Goal: Task Accomplishment & Management: Use online tool/utility

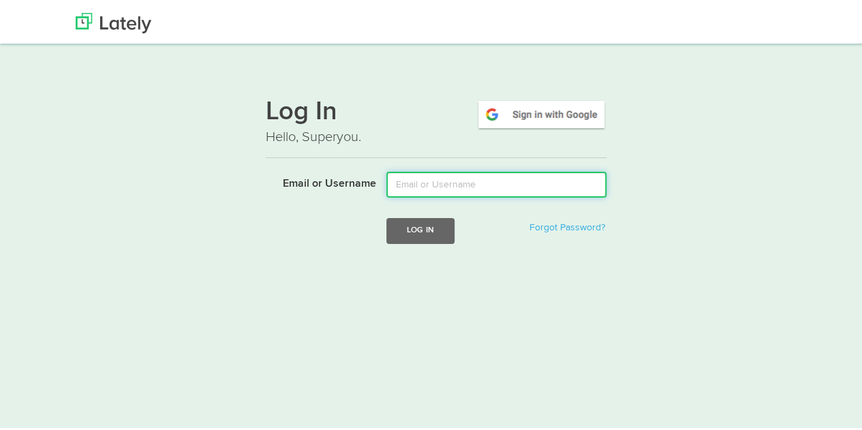
type input "[PERSON_NAME][EMAIL_ADDRESS][DOMAIN_NAME]"
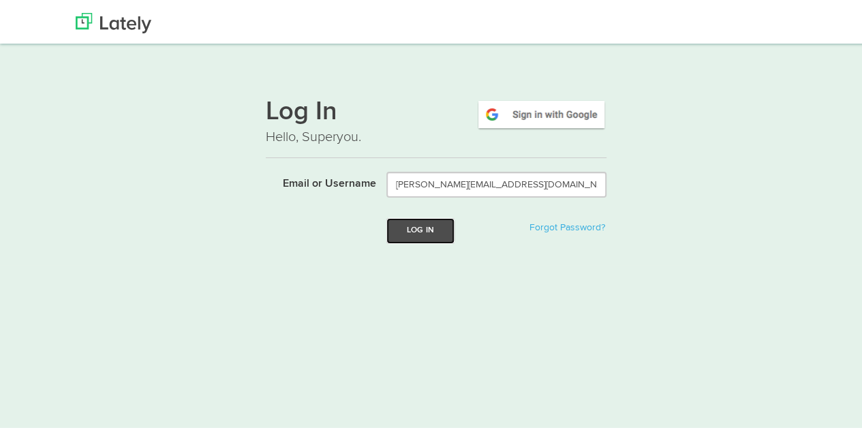
click at [406, 221] on button "Log In" at bounding box center [420, 227] width 68 height 25
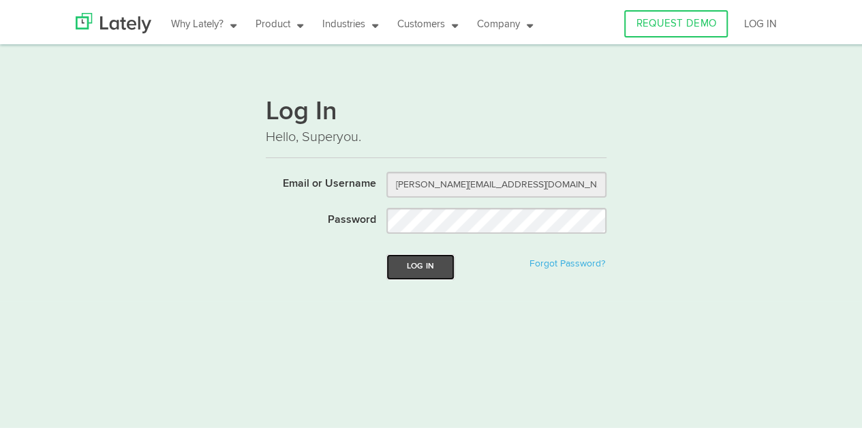
click at [428, 264] on button "Log In" at bounding box center [420, 263] width 68 height 25
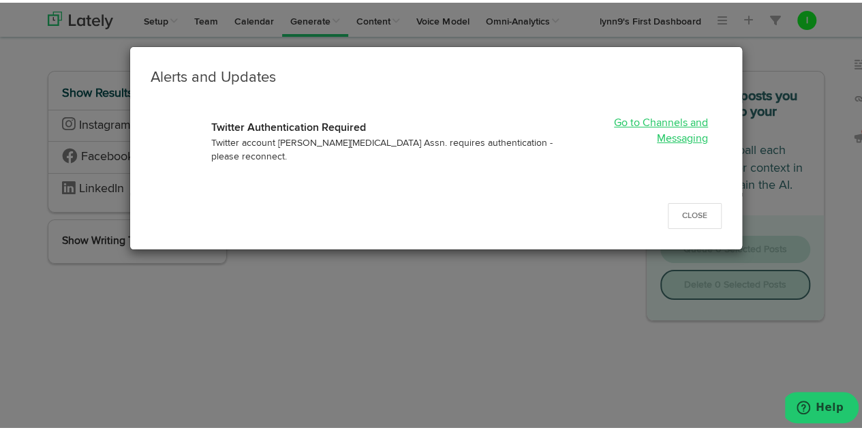
click at [658, 119] on link "Go to Channels and Messaging" at bounding box center [661, 128] width 94 height 27
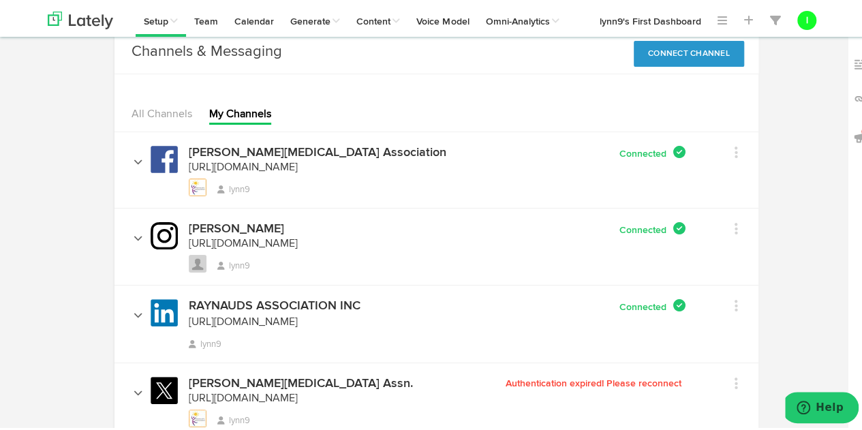
scroll to position [68, 0]
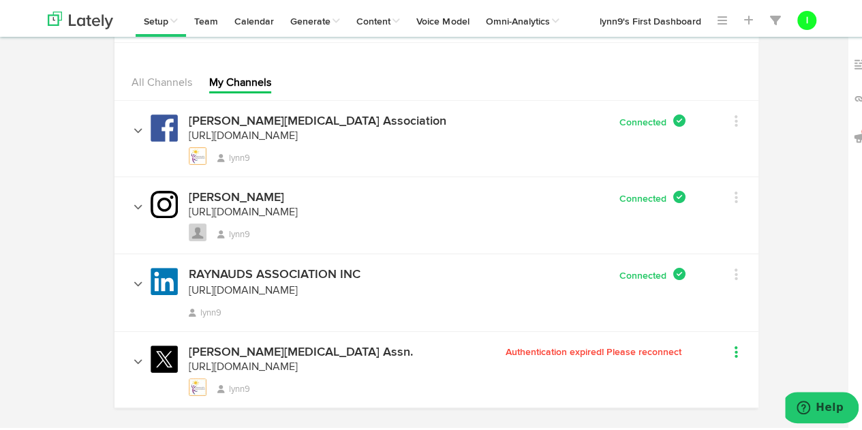
click at [734, 348] on icon at bounding box center [735, 350] width 3 height 14
click at [737, 373] on link "Remove" at bounding box center [741, 379] width 69 height 22
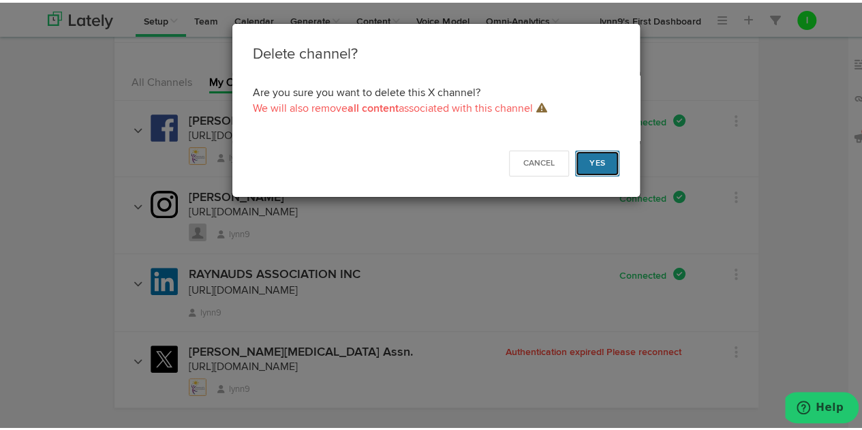
click at [597, 154] on button "Yes" at bounding box center [597, 161] width 44 height 26
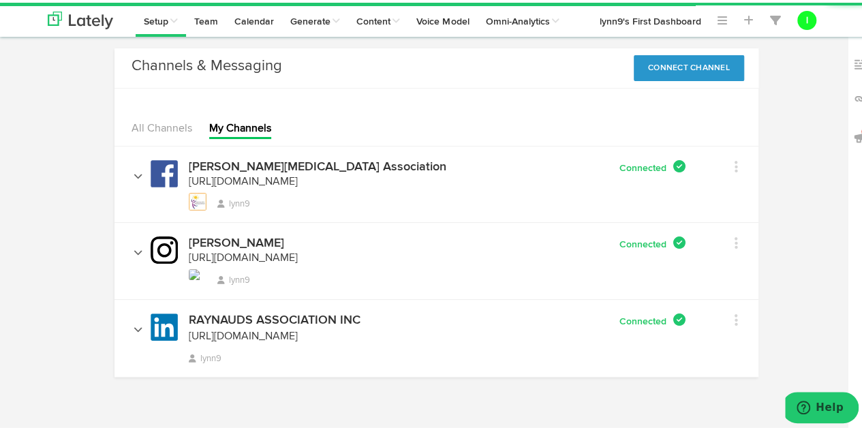
scroll to position [19, 0]
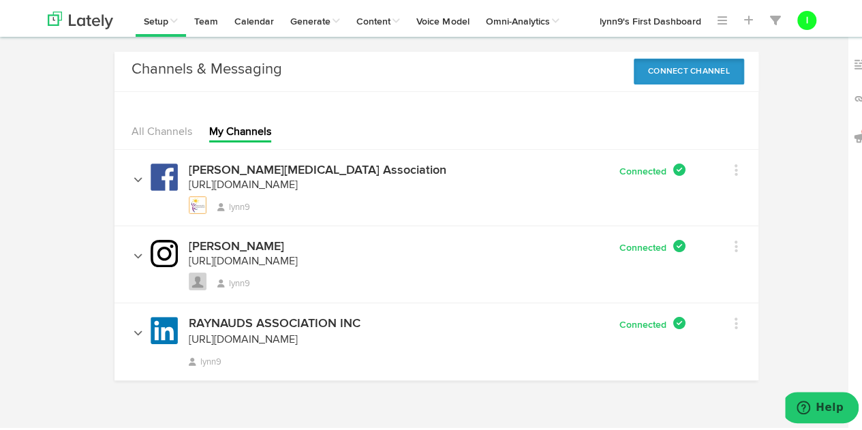
click at [708, 63] on button "Connect Channel" at bounding box center [689, 69] width 110 height 26
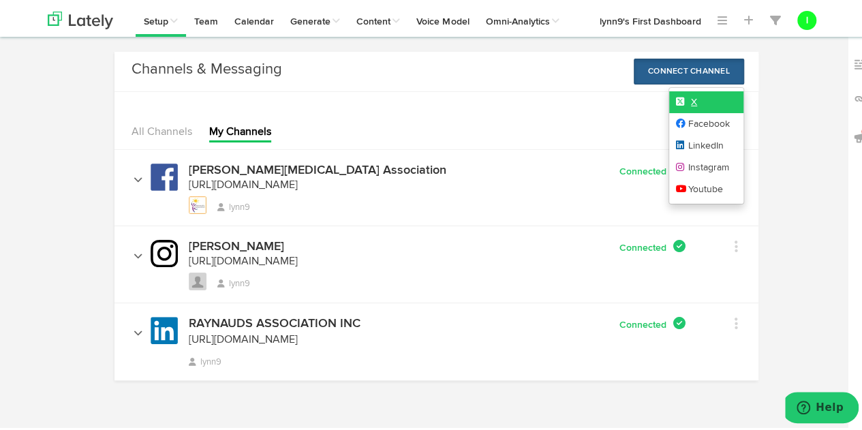
click at [681, 94] on icon at bounding box center [683, 99] width 15 height 10
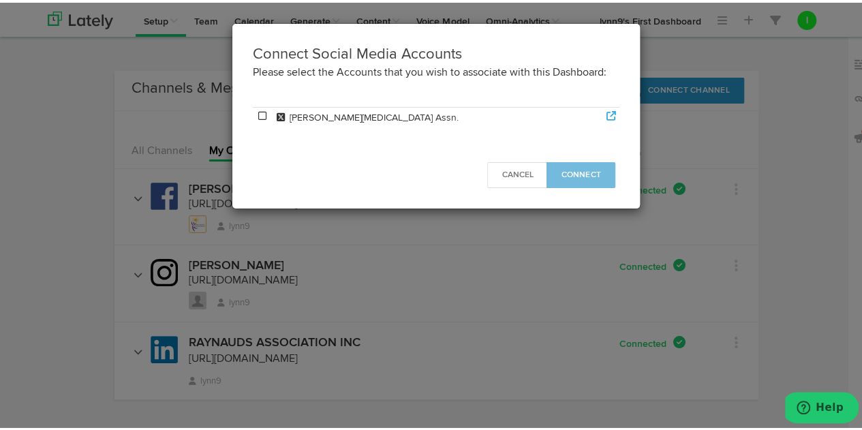
click at [258, 111] on icon at bounding box center [262, 113] width 12 height 10
click at [591, 172] on span "Connect" at bounding box center [581, 172] width 40 height 8
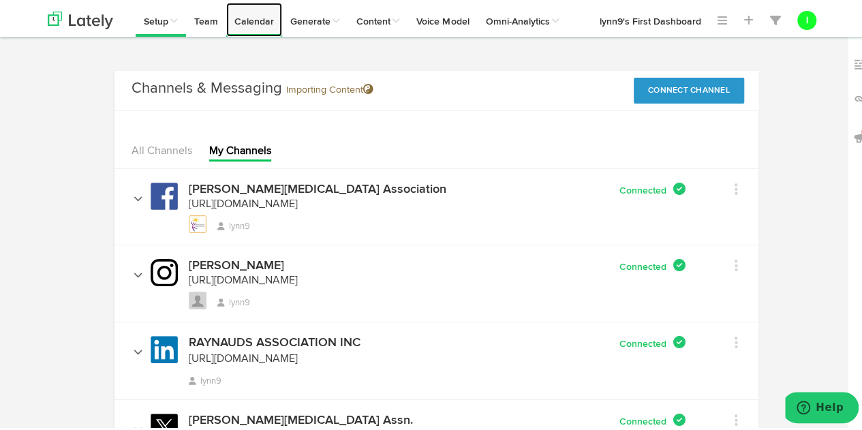
click at [241, 17] on link "Calendar" at bounding box center [254, 17] width 56 height 34
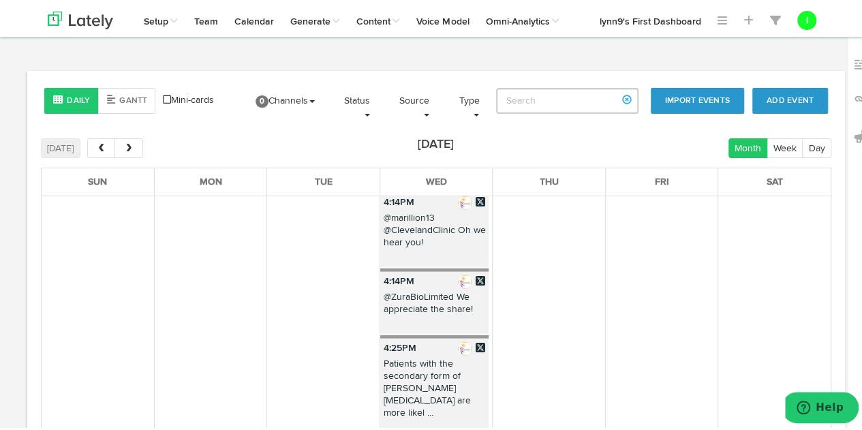
scroll to position [2014, 0]
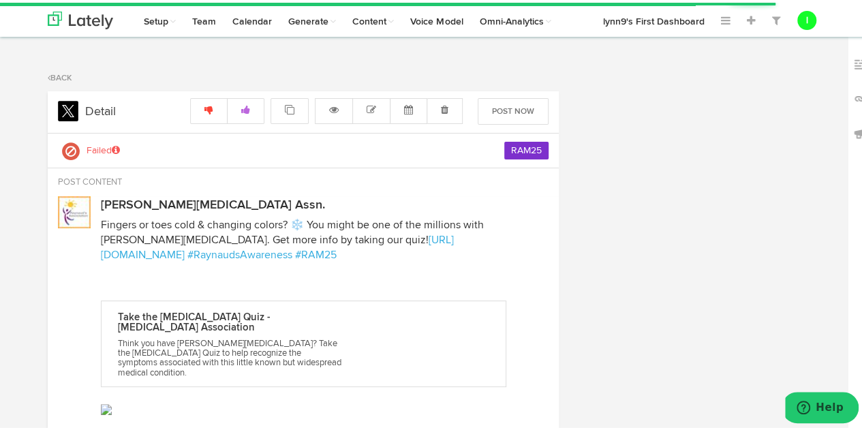
radio input "true"
select select "10"
select select "59"
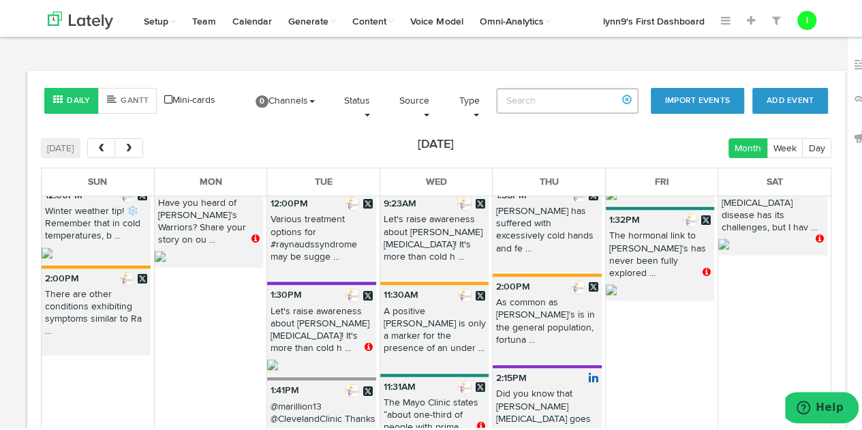
scroll to position [1317, 0]
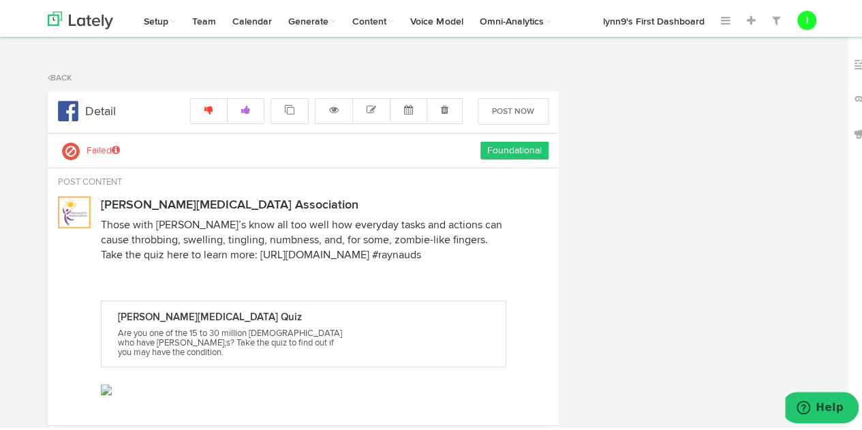
radio input "true"
select select "5"
select select "13"
select select "PM"
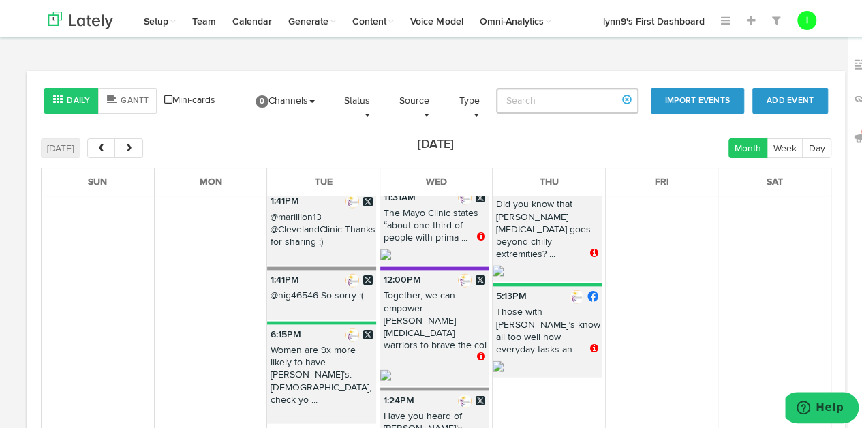
scroll to position [1499, 0]
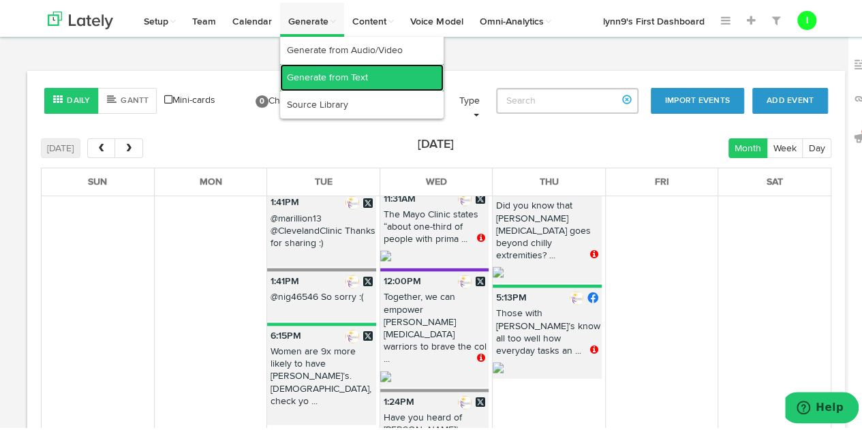
click at [308, 82] on link "Generate from Text" at bounding box center [362, 74] width 164 height 27
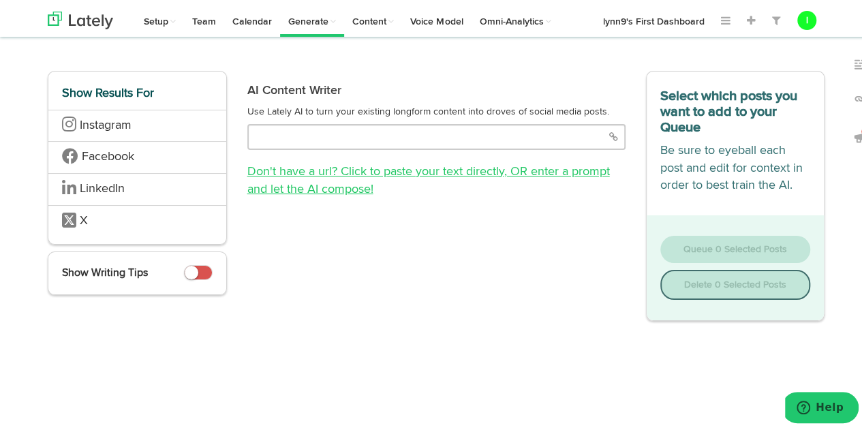
click at [359, 171] on link "Don't have a url? Click to paste your text directly , OR enter a prompt and let…" at bounding box center [428, 178] width 362 height 30
select select "natural"
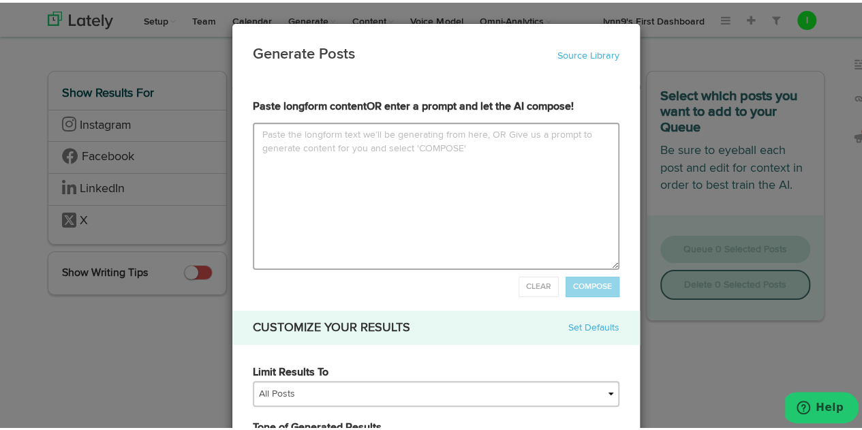
click at [253, 131] on textarea at bounding box center [436, 193] width 367 height 147
type input "P"
type textarea "P"
type input "Pl"
type textarea "Pl"
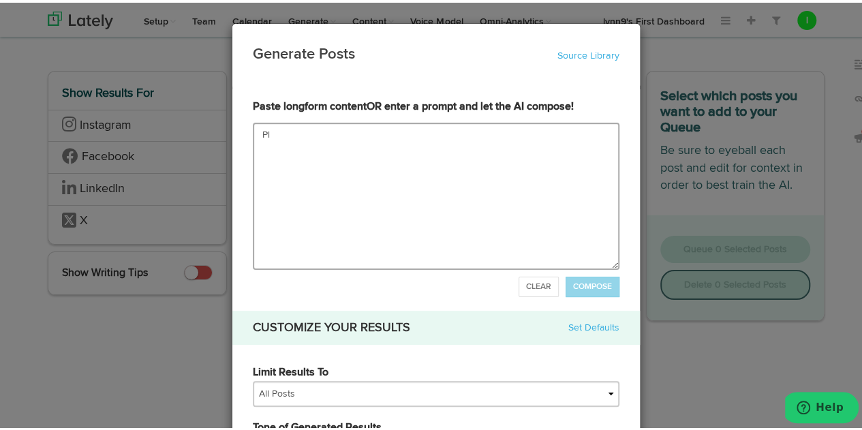
type input "Ple"
type textarea "Ple"
type input "Plea"
type textarea "Plea"
type input "Pleas"
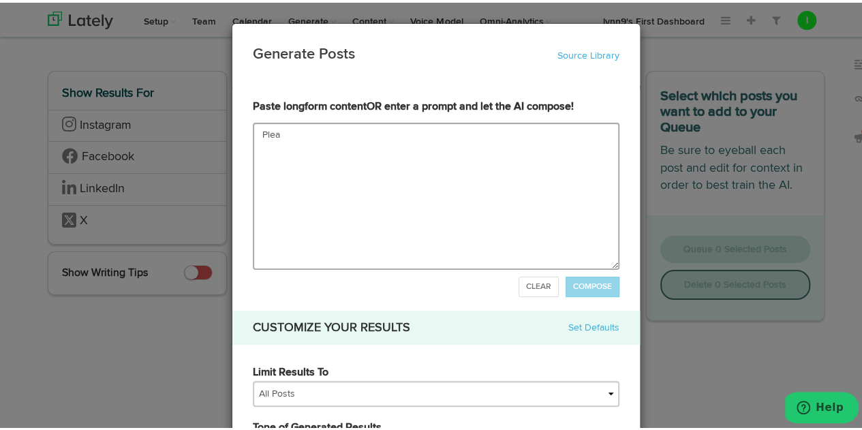
type textarea "Pleas"
type input "Please"
type textarea "Please"
type input "Please s"
type textarea "Please s"
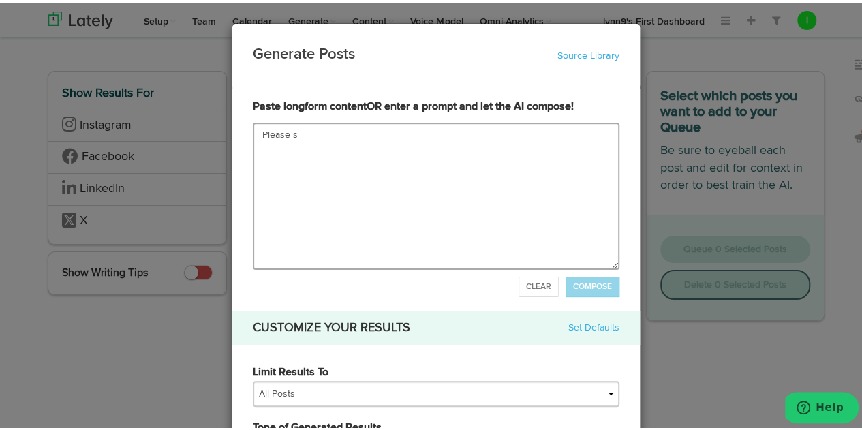
type input "Please su"
type textarea "Please su"
type input "Please sug"
type textarea "Please sug"
type input "Please sugg"
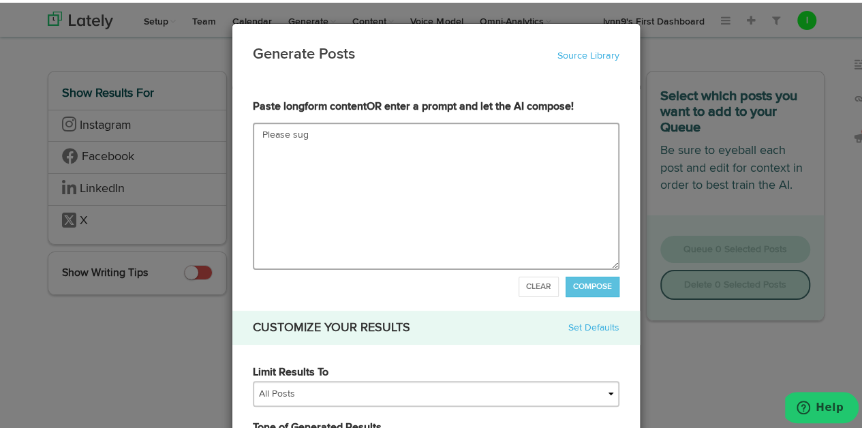
type textarea "Please sugg"
type input "Please sugge"
type textarea "Please sugge"
type input "Please sugges"
type textarea "Please sugges"
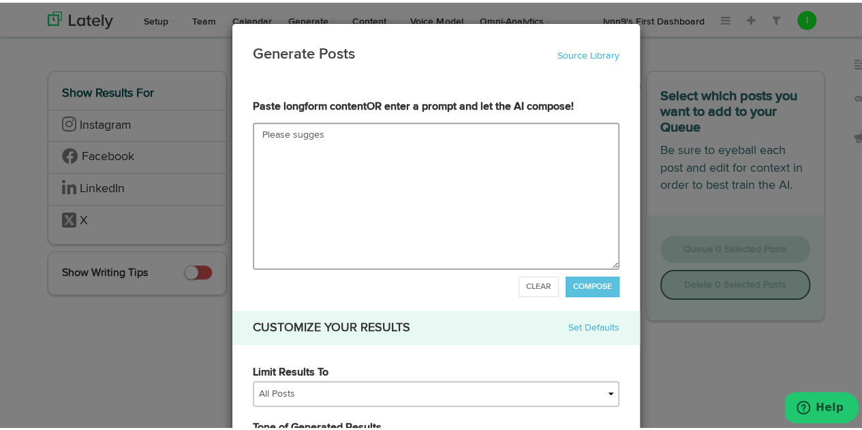
type input "Please suggest"
type textarea "Please suggest"
type input "Please suggest s"
type textarea "Please suggest s"
type input "Please suggest se"
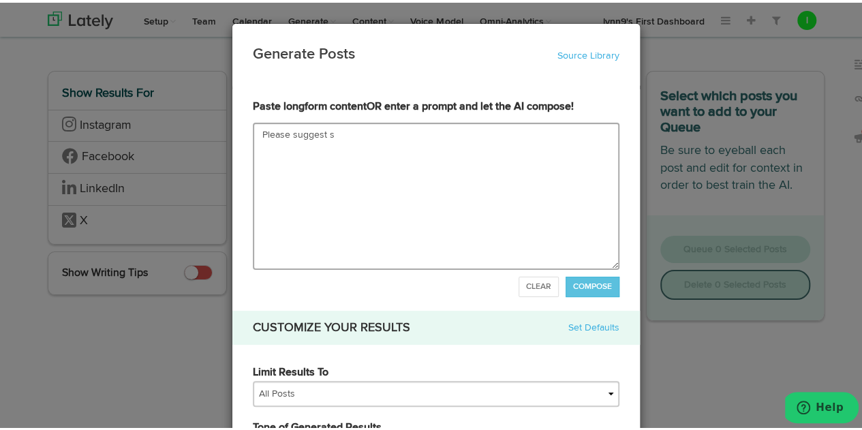
type textarea "Please suggest se"
type input "Please suggest sev"
type textarea "Please suggest sev"
type input "Please suggest seve"
type textarea "Please suggest seve"
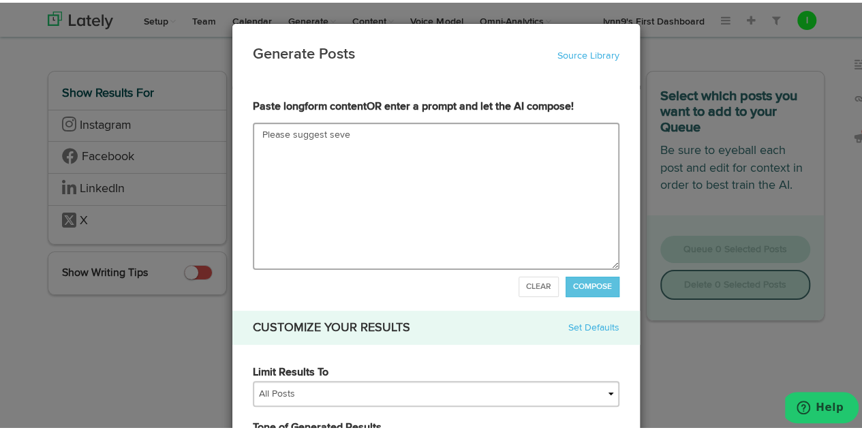
type input "Please suggest sever"
type textarea "Please suggest sever"
type input "Please suggest severa"
type textarea "Please suggest severa"
type input "Please suggest several"
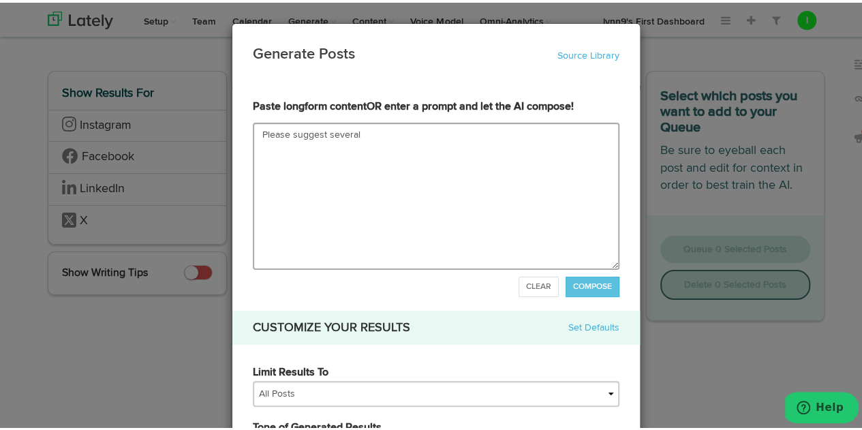
type textarea "Please suggest several"
type input "Please suggest several t"
type textarea "Please suggest several t"
type input "Please suggest several th"
type textarea "Please suggest several th"
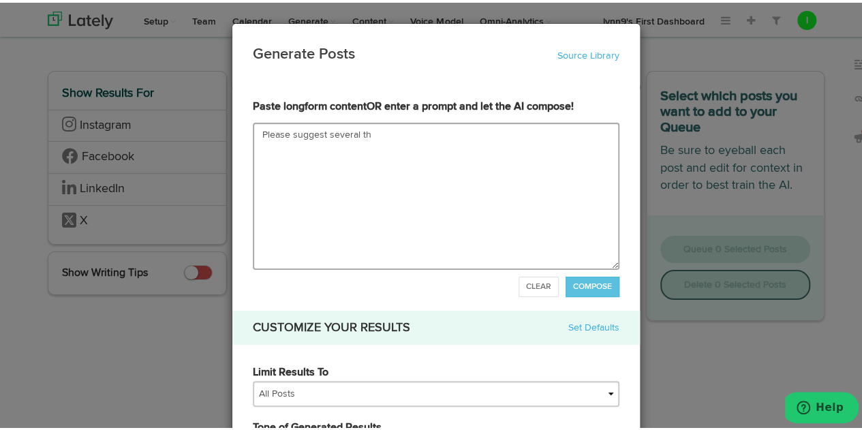
type input "Please suggest several the"
type textarea "Please suggest several them"
type input "Please suggest several theme"
type textarea "Please suggest several theme"
type input "Please suggest several themes"
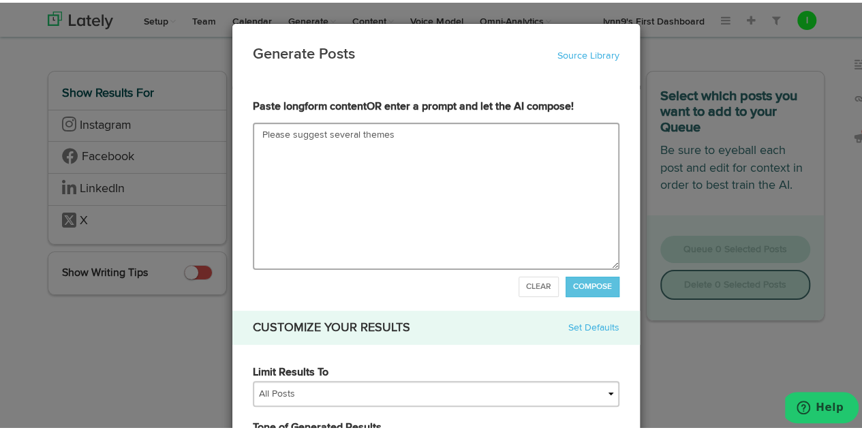
type textarea "Please suggest several themes"
type input "Please suggest several themes f"
type textarea "Please suggest several themes fo"
type input "Please suggest several themes for"
type textarea "Please suggest several themes for"
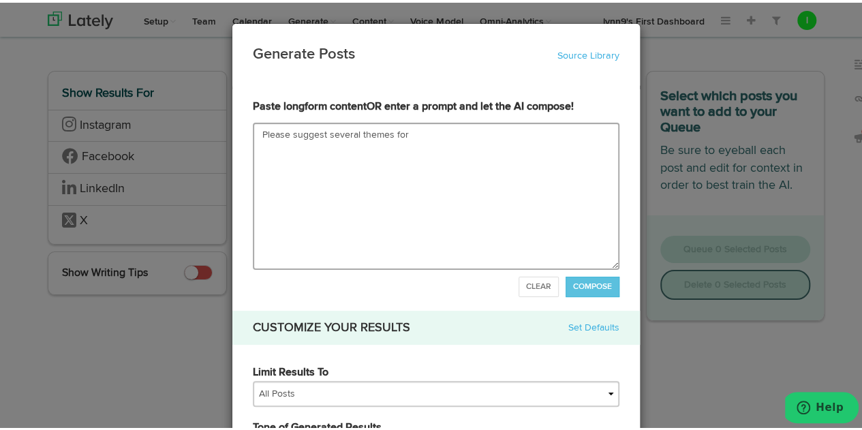
type input "Please suggest several themes for h"
type textarea "Please suggest several themes for h"
type input "Please suggest several themes for ho"
type textarea "Please suggest several themes for ho"
type input "Please suggest several themes for hol"
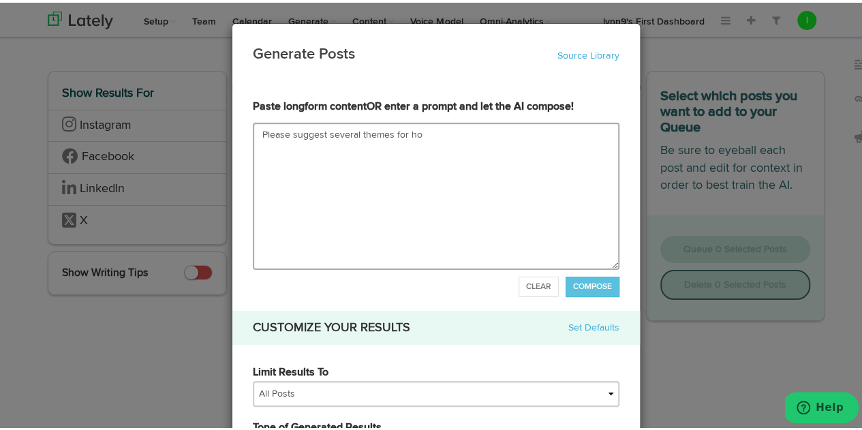
type textarea "Please suggest several themes for hol"
type input "Please suggest several themes for holi"
type textarea "Please suggest several themes for holi"
type input "Please suggest several themes for holid"
type textarea "Please suggest several themes for holid"
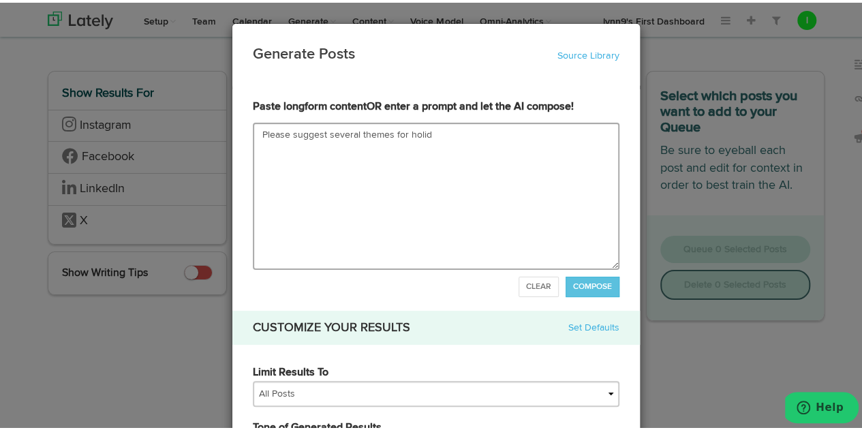
type input "Please suggest several themes for holida"
type textarea "Please suggest several themes for holida"
type input "Please suggest several themes for holiday"
type textarea "Please suggest several themes for holiday"
type input "Please suggest several themes for holiday f"
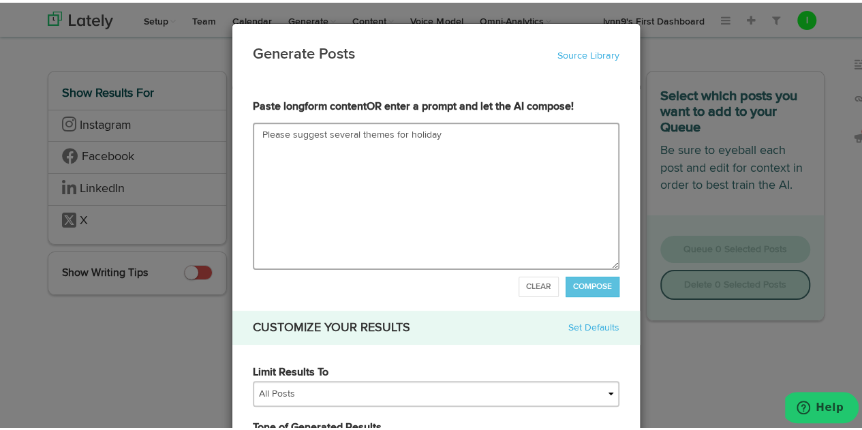
type textarea "Please suggest several themes for holiday f"
type input "Please suggest several themes for holiday fu"
type textarea "Please suggest several themes for holiday fu"
type input "Please suggest several themes for holiday fun"
type textarea "Please suggest several themes for holiday fun"
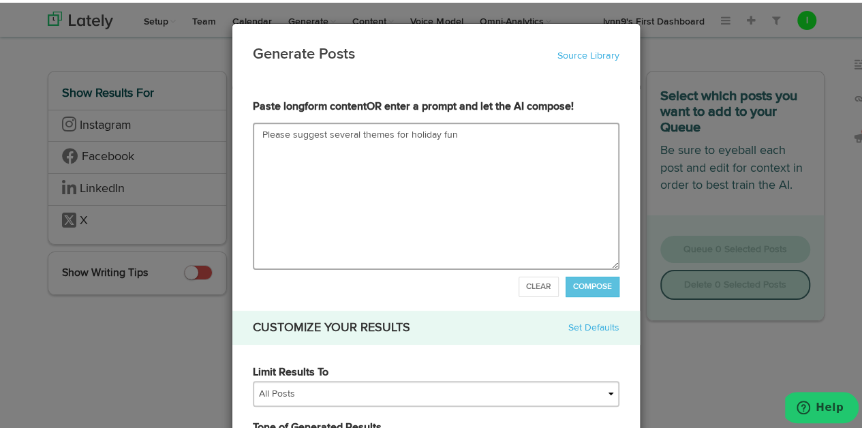
type input "Please suggest several themes for holiday fund"
type textarea "Please suggest several themes for holiday fund"
type input "Please suggest several themes for holiday fundr"
type textarea "Please suggest several themes for holiday fundr"
type input "Please suggest several themes for holiday fundra"
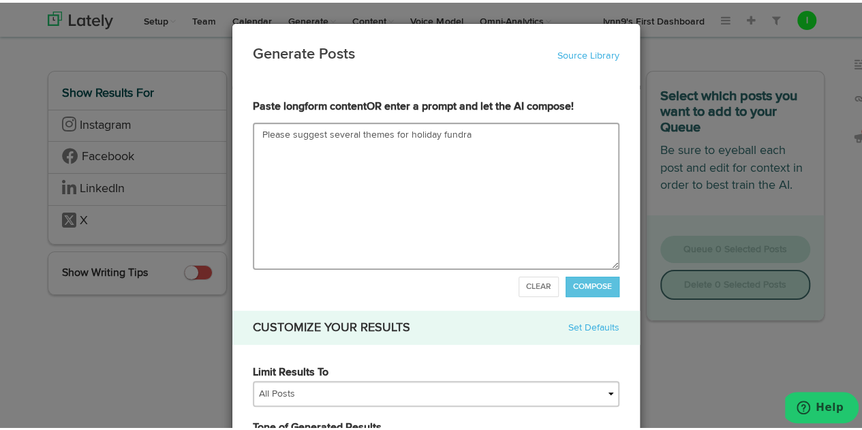
type textarea "Please suggest several themes for holiday fundrai"
type input "Please suggest several themes for holiday fundrais"
type textarea "Please suggest several themes for holiday fundrais"
type input "Please suggest several themes for holiday fundraisi"
type textarea "Please suggest several themes for holiday fundraisi"
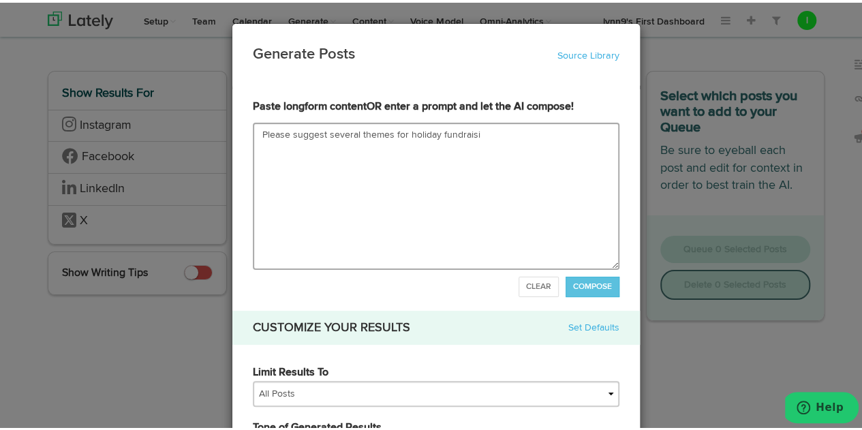
type input "Please suggest several themes for holiday fundraisin"
type textarea "Please suggest several themes for holiday fundraisin"
type input "Please suggest several themes for holiday fundraising"
type textarea "Please suggest several themes for holiday fundraising"
type input "Please suggest several themes for holiday fundraising p"
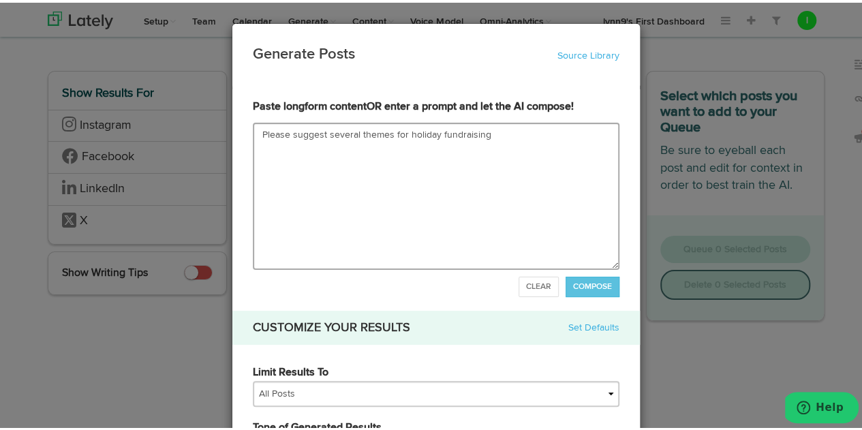
type textarea "Please suggest several themes for holiday fundraising p"
type input "Please suggest several themes for holiday fundraising pi"
type textarea "Please suggest several themes for holiday fundraising pi"
type input "Please suggest several themes for holiday fundraising pit"
type textarea "Please suggest several themes for holiday fundraising pit"
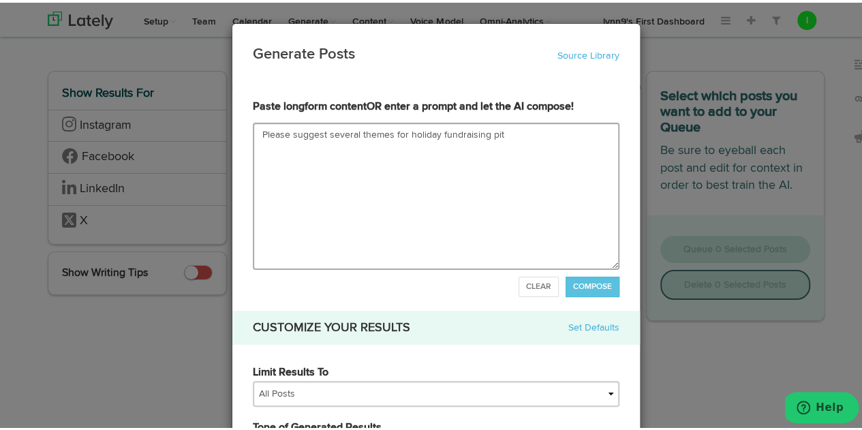
type input "Please suggest several themes for holiday fundraising pitc"
type textarea "Please suggest several themes for holiday fundraising pitc"
type input "Please suggest several themes for holiday fundraising pitch"
type textarea "Please suggest several themes for holiday fundraising pitch"
type input "Please suggest several themes for holiday fundraising pitch f"
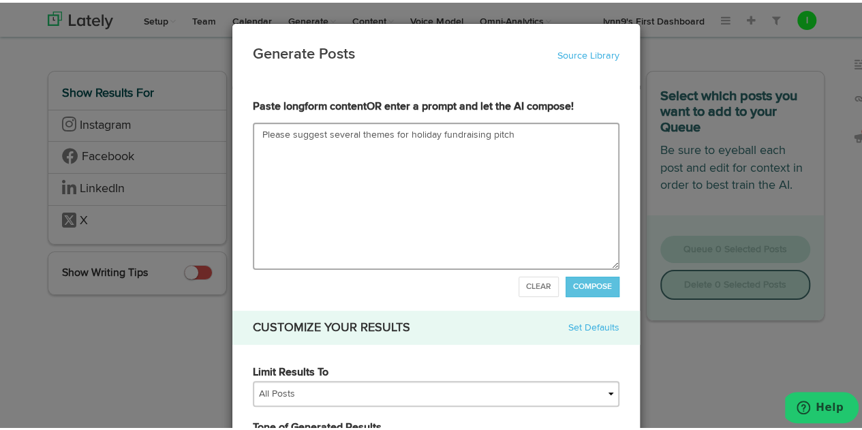
type textarea "Please suggest several themes for holiday fundraising pitch f"
type input "Please suggest several themes for holiday fundraising pitch fo"
type textarea "Please suggest several themes for holiday fundraising pitch fo"
type input "Please suggest several themes for holiday fundraising pitch for"
type textarea "Please suggest several themes for holiday fundraising pitch for"
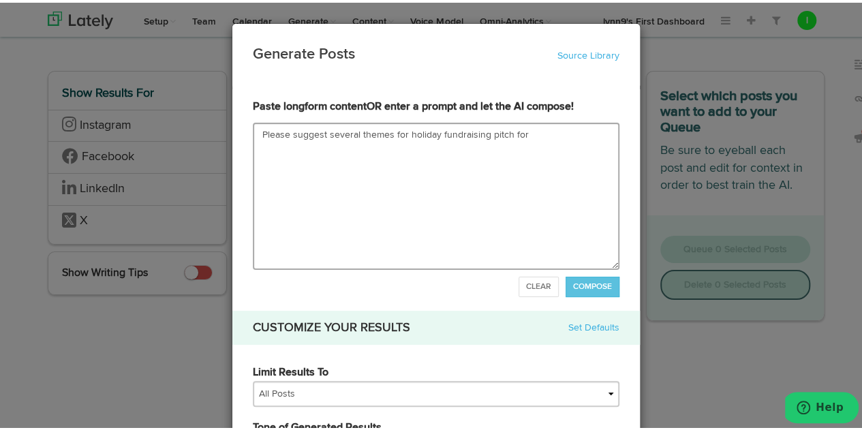
type input "Please suggest several themes for holiday fundraising pitch for t"
type textarea "Please suggest several themes for holiday fundraising pitch for t"
type input "Please suggest several themes for holiday fundraising pitch for th"
type textarea "Please suggest several themes for holiday fundraising pitch for th"
type input "Please suggest several themes for holiday fundraising pitch for the"
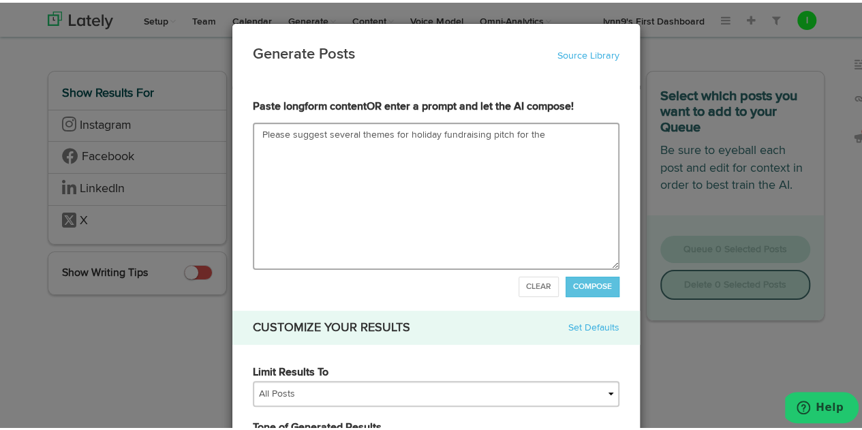
type textarea "Please suggest several themes for holiday fundraising pitch for the"
type input "Please suggest several themes for holiday fundraising pitch for the R"
type textarea "Please suggest several themes for holiday fundraising pitch for the R"
type input "Please suggest several themes for holiday fundraising pitch for the Ra"
type textarea "Please suggest several themes for holiday fundraising pitch for the Ra"
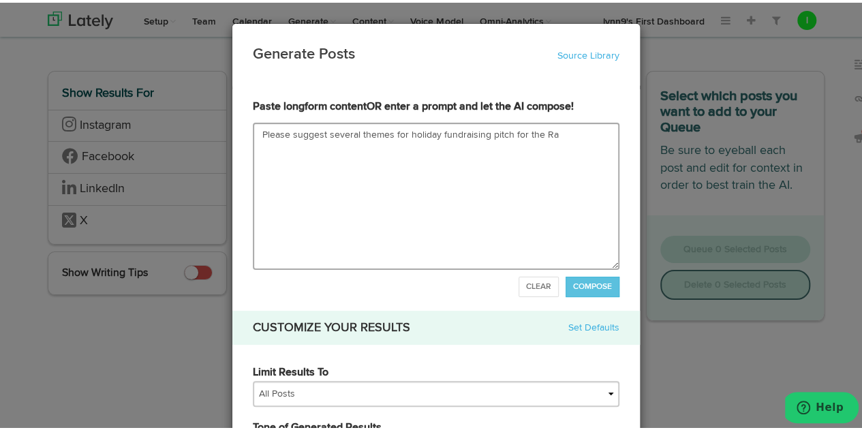
type input "Please suggest several themes for holiday fundraising pitch for the Ray"
type textarea "Please suggest several themes for holiday fundraising pitch for the Ray"
type input "Please suggest several themes for holiday fundraising pitch for the Rayn"
type textarea "Please suggest several themes for holiday fundraising pitch for the Rayn"
type input "Please suggest several themes for holiday fundraising pitch for the Rayna"
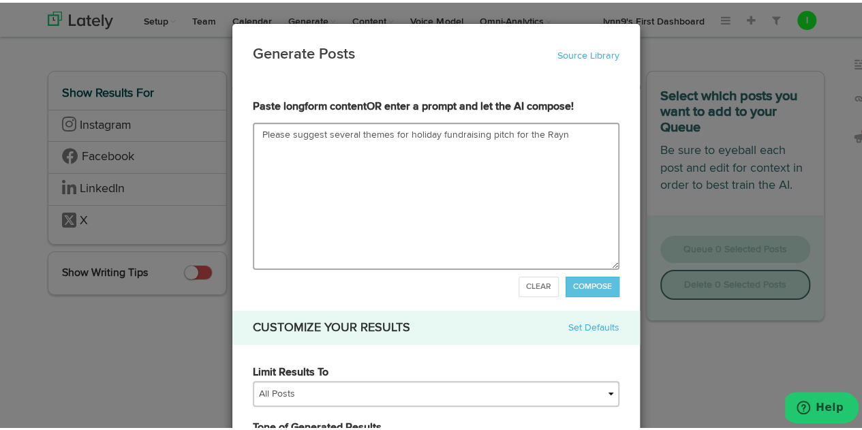
type textarea "Please suggest several themes for holiday fundraising pitch for the Rayna"
type input "Please suggest several themes for holiday fundraising pitch for the Raynau"
type textarea "Please suggest several themes for holiday fundraising pitch for the Raynau"
type input "Please suggest several themes for holiday fundraising pitch for the Raynaud"
type textarea "Please suggest several themes for holiday fundraising pitch for the Raynaud"
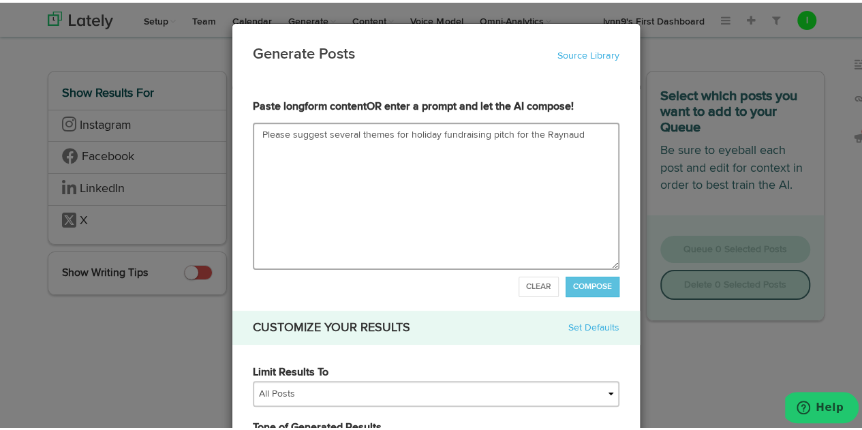
type input "Please suggest several themes for holiday fundraising pitch for the Raynauds"
type textarea "Please suggest several themes for holiday fundraising pitch for the Raynauds"
type input "Please suggest several themes for holiday fundraising pitch for the Raynaud"
type textarea "Please suggest several themes for holiday fundraising pitch for the Raynaud"
type input "Please suggest several themes for holiday fundraising pitch for the Raynaud'"
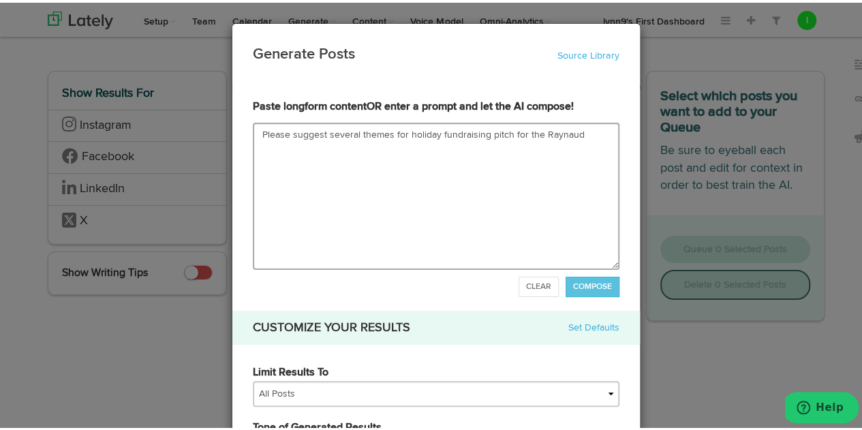
type textarea "Please suggest several themes for holiday fundraising pitch for the Raynaud'"
type input "Please suggest several themes for holiday fundraising pitch for the Raynaud's"
type textarea "Please suggest several themes for holiday fundraising pitch for the Raynaud's"
type input "Please suggest several themes for holiday fundraising pitch for the Raynaud's A"
type textarea "Please suggest several themes for holiday fundraising pitch for the Raynaud's A"
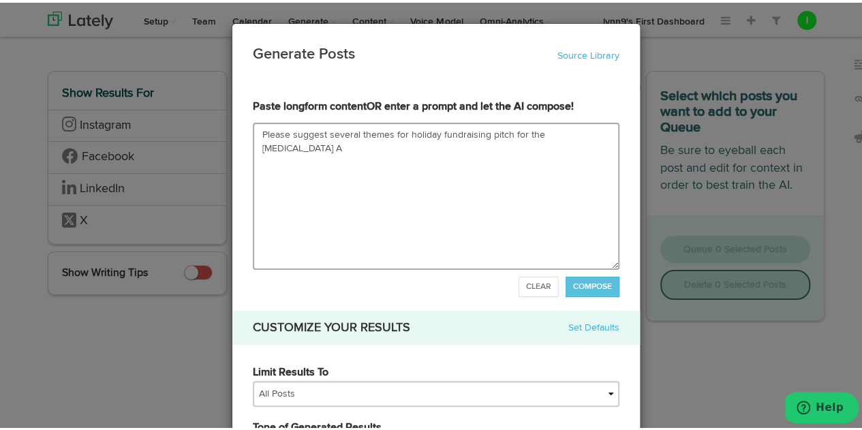
type input "Please suggest several themes for holiday fundraising pitch for the Raynaud's As"
type textarea "Please suggest several themes for holiday fundraising pitch for the Raynaud's As"
type input "Please suggest several themes for holiday fundraising pitch for the Raynaud's A…"
type textarea "Please suggest several themes for holiday fundraising pitch for the Raynaud's A…"
type input "Please suggest several themes for holiday fundraising pitch for the Raynaud's A…"
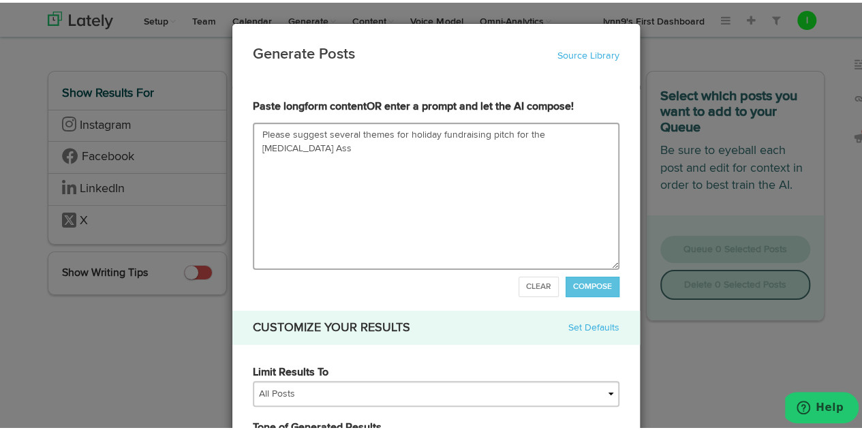
type textarea "Please suggest several themes for holiday fundraising pitch for the Raynaud's A…"
type input "Please suggest several themes for holiday fundraising pitch for the Raynaud's A…"
type textarea "Please suggest several themes for holiday fundraising pitch for the Raynaud's A…"
type input "Please suggest several themes for holiday fundraising pitch for the Raynaud's A…"
type textarea "Please suggest several themes for holiday fundraising pitch for the Raynaud's A…"
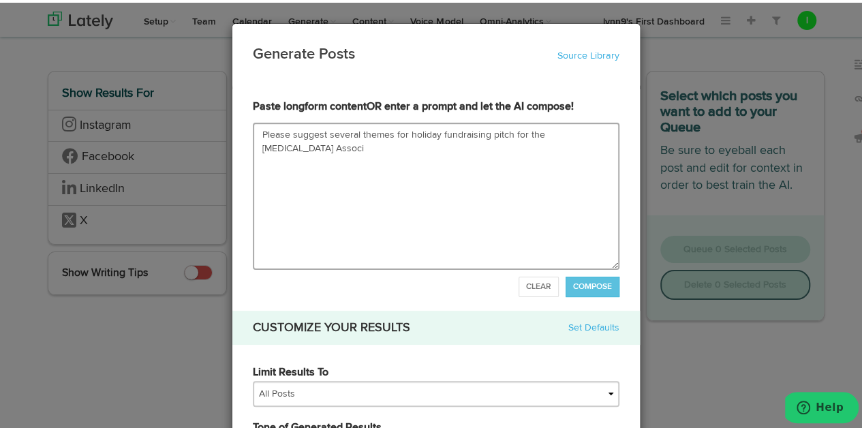
type input "Please suggest several themes for holiday fundraising pitch for the Raynaud's A…"
type textarea "Please suggest several themes for holiday fundraising pitch for the Raynaud's A…"
type input "Please suggest several themes for holiday fundraising pitch for the Raynaud's A…"
type textarea "Please suggest several themes for holiday fundraising pitch for the Raynaud's A…"
type input "Please suggest several themes for holiday fundraising pitch for the Raynaud's A…"
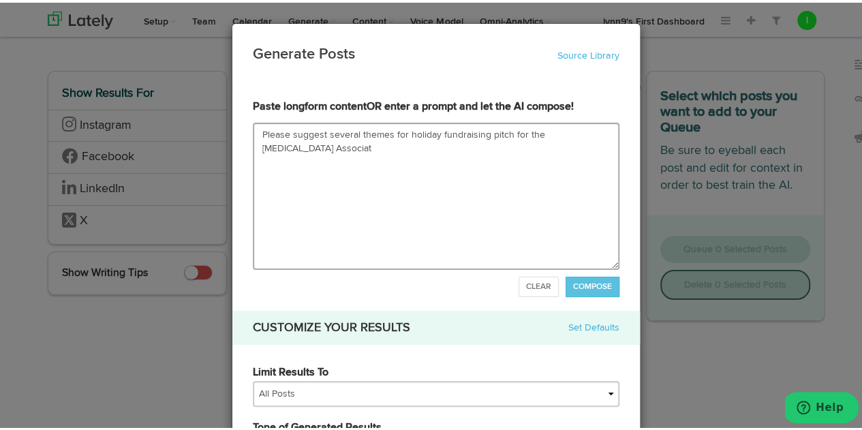
type textarea "Please suggest several themes for holiday fundraising pitch for the Raynaud's A…"
type input "Please suggest several themes for holiday fundraising pitch for the Raynaud's A…"
type textarea "Please suggest several themes for holiday fundraising pitch for the Raynaud's A…"
type input "Please suggest several themes for holiday fundraising pitch for the Raynaud's A…"
type textarea "Please suggest several themes for holiday fundraising pitch for the Raynaud's A…"
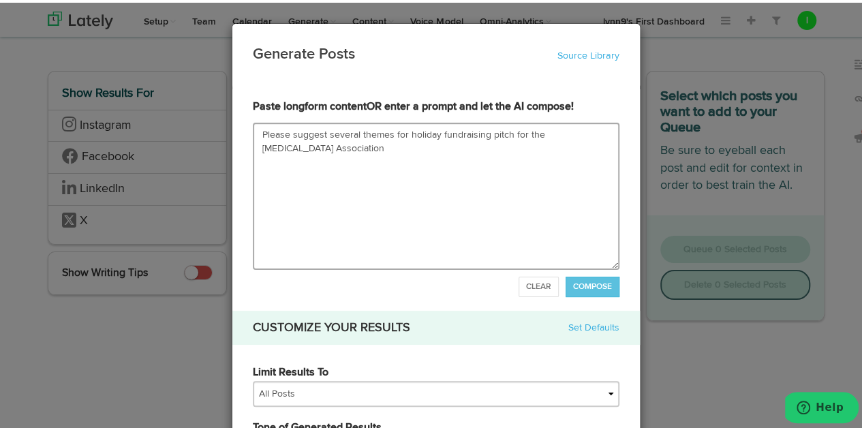
type input "Please suggest several themes for holiday fundraising pitch for the Raynaud's A…"
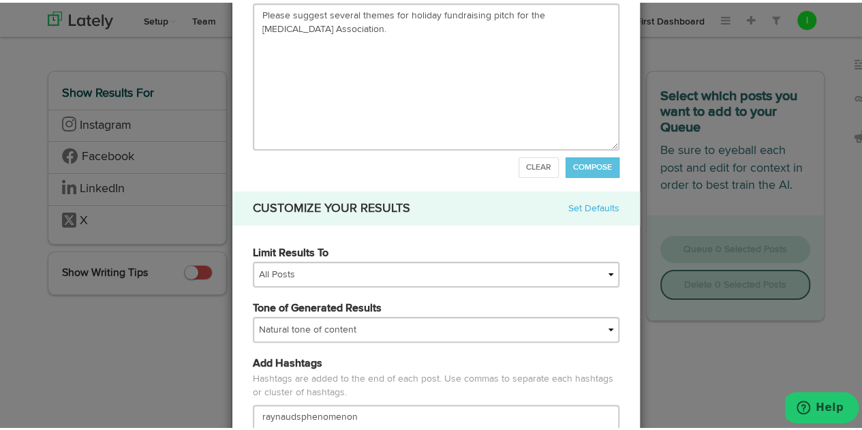
scroll to position [273, 0]
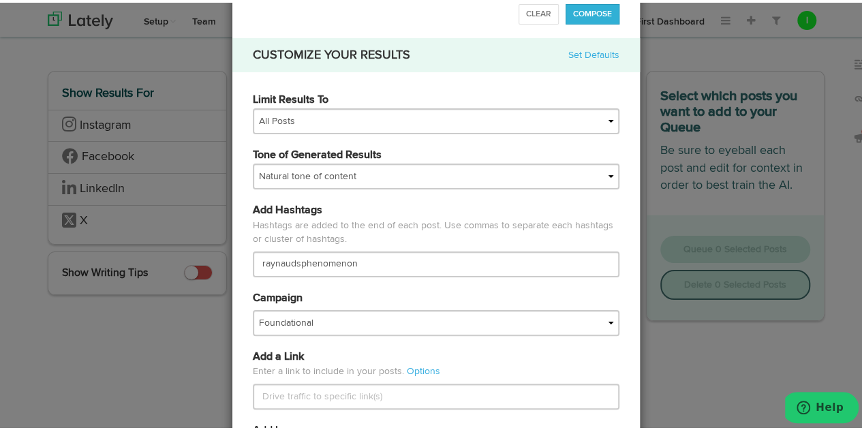
type textarea "Please suggest several themes for holiday fundraising pitch for the Raynaud's A…"
click at [589, 13] on span "COMPOSE" at bounding box center [592, 11] width 39 height 8
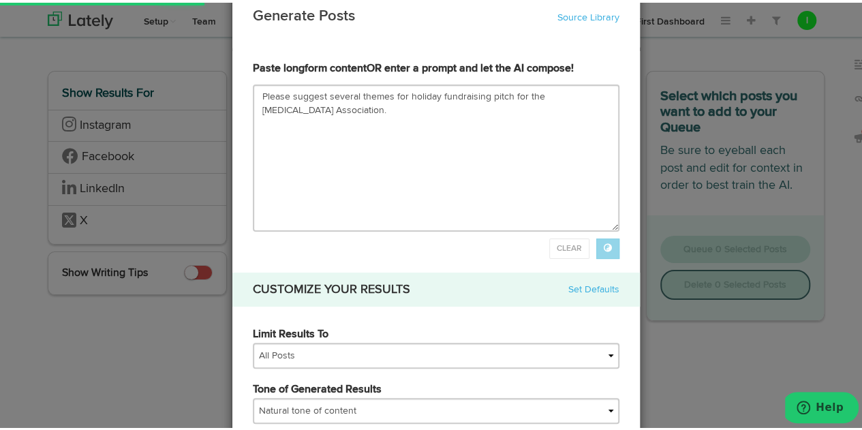
scroll to position [0, 0]
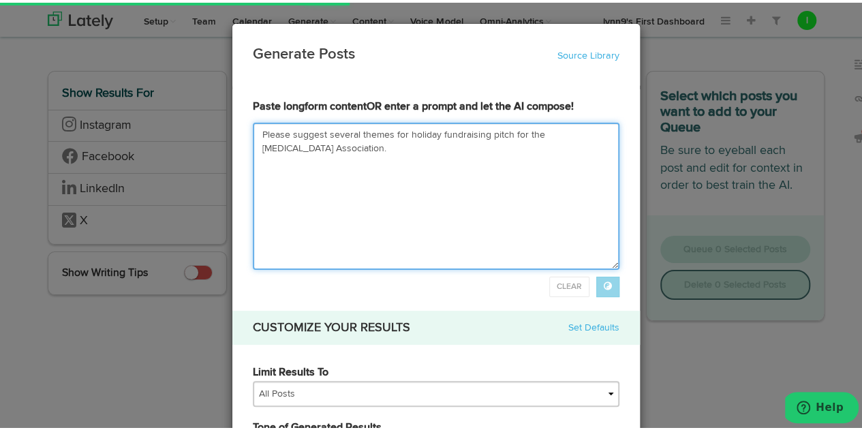
click at [314, 144] on textarea "Please suggest several themes for holiday fundraising pitch for the Raynaud's A…" at bounding box center [436, 193] width 367 height 147
drag, startPoint x: 319, startPoint y: 144, endPoint x: 214, endPoint y: 130, distance: 105.8
click at [214, 130] on div "Generate Posts Source Library 5e83948ca03e9418c8af903d 5e83948ca03e9418c8af903e…" at bounding box center [436, 215] width 872 height 430
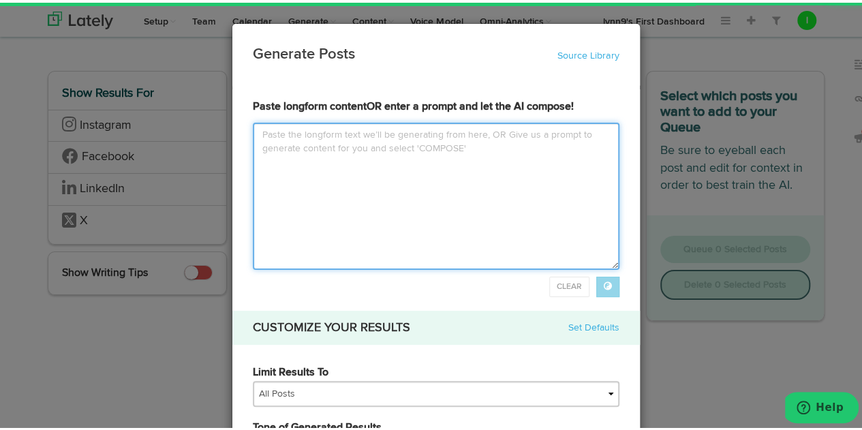
type input "1. "Warm Hearts for Cold Hands": This theme emphasizes the importance of suppor…"
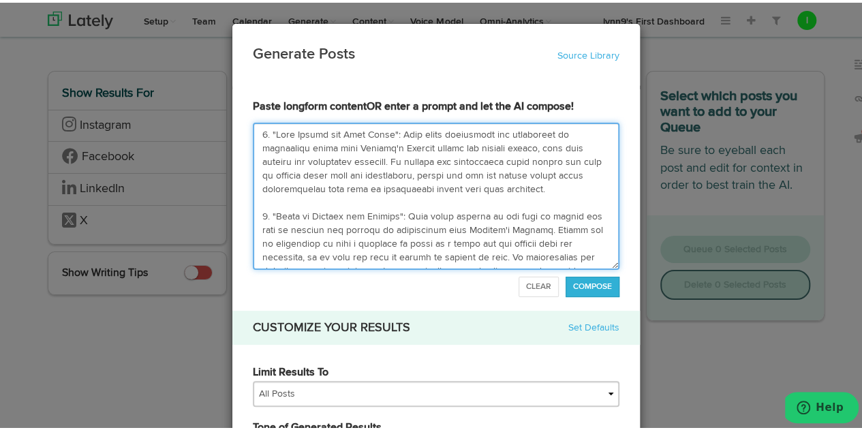
drag, startPoint x: 491, startPoint y: 253, endPoint x: 191, endPoint y: 81, distance: 345.5
click at [191, 81] on div "Generate Posts Source Library 5e83948ca03e9418c8af903d 5e83948ca03e9418c8af903e…" at bounding box center [436, 215] width 872 height 430
type textarea "1. "Warm Hearts for Cold Hands": This theme emphasizes the importance of suppor…"
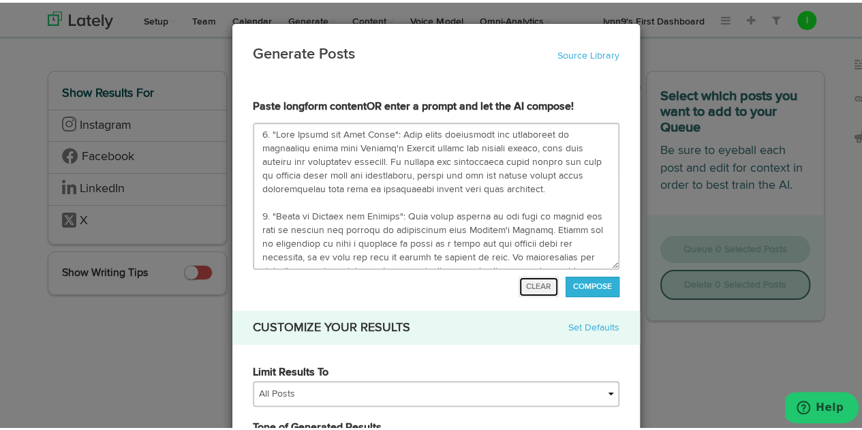
click at [526, 284] on span "CLEAR" at bounding box center [538, 284] width 25 height 8
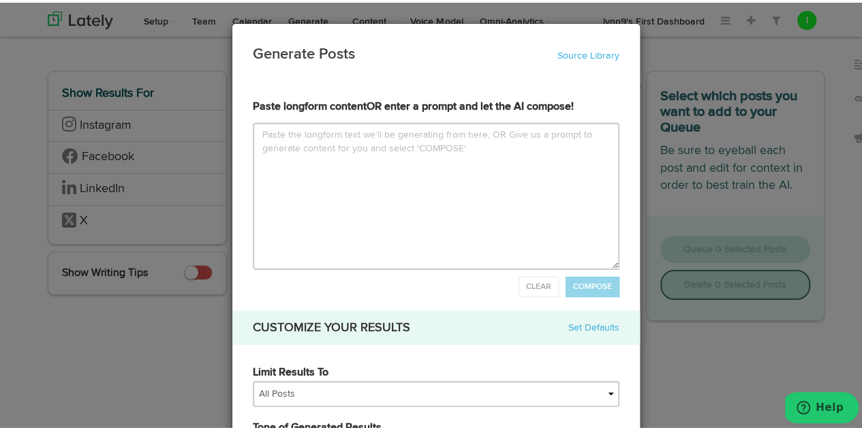
click at [137, 345] on div "Generate Posts Source Library 5e83948ca03e9418c8af903d 5e83948ca03e9418c8af903e…" at bounding box center [436, 215] width 872 height 430
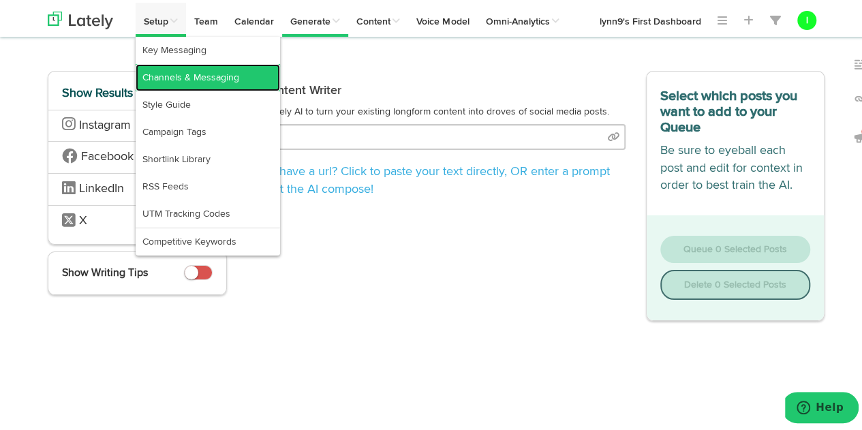
click at [164, 71] on link "Channels & Messaging" at bounding box center [208, 74] width 144 height 27
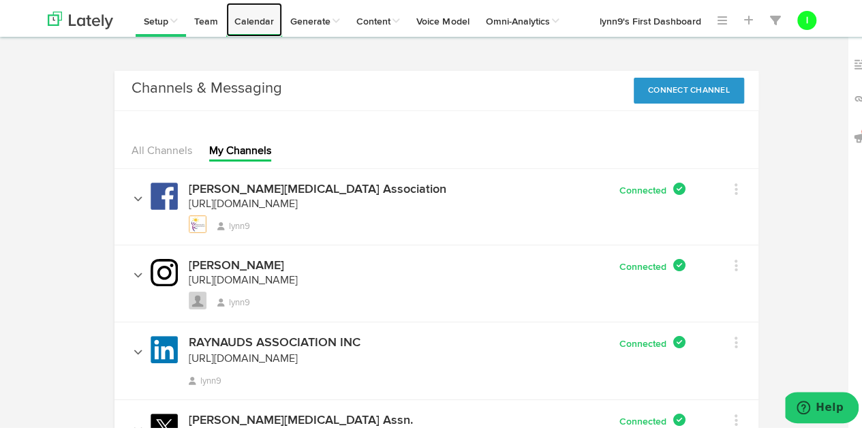
click at [249, 18] on link "Calendar" at bounding box center [254, 17] width 56 height 34
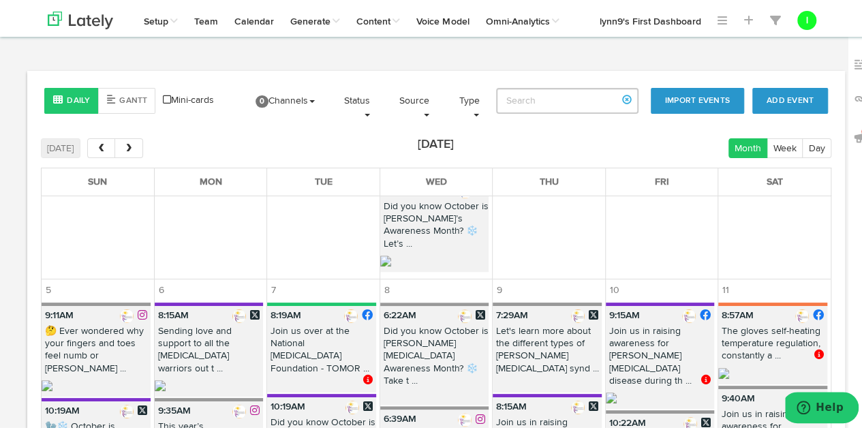
scroll to position [886, 0]
